Goal: Task Accomplishment & Management: Manage account settings

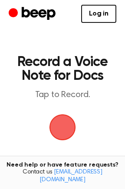
click at [70, 124] on span "button" at bounding box center [62, 128] width 26 height 26
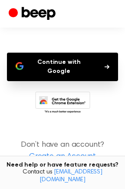
scroll to position [76, 0]
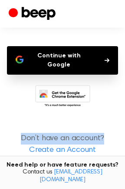
drag, startPoint x: 113, startPoint y: 100, endPoint x: 122, endPoint y: 114, distance: 16.2
click at [122, 114] on html "Log In Welcome back! Continue with Google to log in. Continue with Google Don’t…" at bounding box center [62, 60] width 125 height 273
click at [112, 108] on main "Log In Welcome back! Continue with Google to log in. Continue with Google Don’t…" at bounding box center [62, 60] width 125 height 273
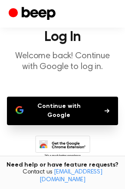
scroll to position [24, 0]
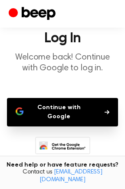
click at [59, 110] on button "Continue with Google" at bounding box center [62, 112] width 111 height 29
click at [83, 179] on link "[EMAIL_ADDRESS][DOMAIN_NAME]" at bounding box center [70, 176] width 63 height 14
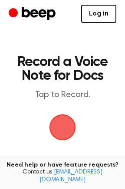
click at [103, 16] on link "Log in" at bounding box center [98, 14] width 35 height 18
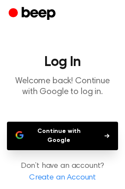
click at [61, 173] on link "Create an Account" at bounding box center [62, 179] width 107 height 12
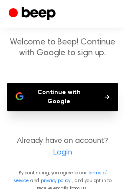
scroll to position [55, 0]
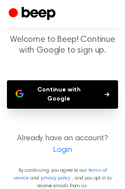
click at [64, 145] on link "Login" at bounding box center [62, 151] width 107 height 12
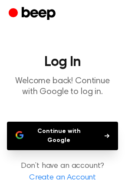
click at [67, 173] on link "Create an Account" at bounding box center [62, 179] width 107 height 12
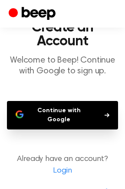
scroll to position [52, 0]
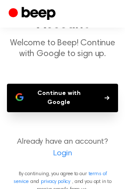
click at [63, 148] on link "Login" at bounding box center [62, 154] width 107 height 12
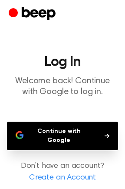
click at [58, 137] on button "Continue with Google" at bounding box center [62, 136] width 111 height 29
click at [30, 56] on h1 "Log In" at bounding box center [62, 62] width 111 height 14
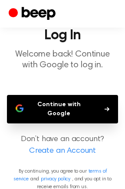
scroll to position [28, 0]
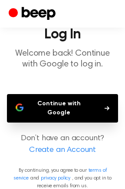
click at [64, 176] on link "privacy policy" at bounding box center [55, 178] width 29 height 5
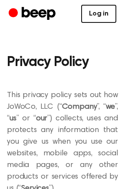
click at [87, 12] on link "Log in" at bounding box center [98, 14] width 35 height 18
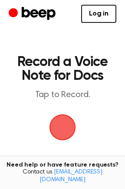
click at [70, 127] on span "button" at bounding box center [62, 127] width 31 height 31
